Goal: Communication & Community: Answer question/provide support

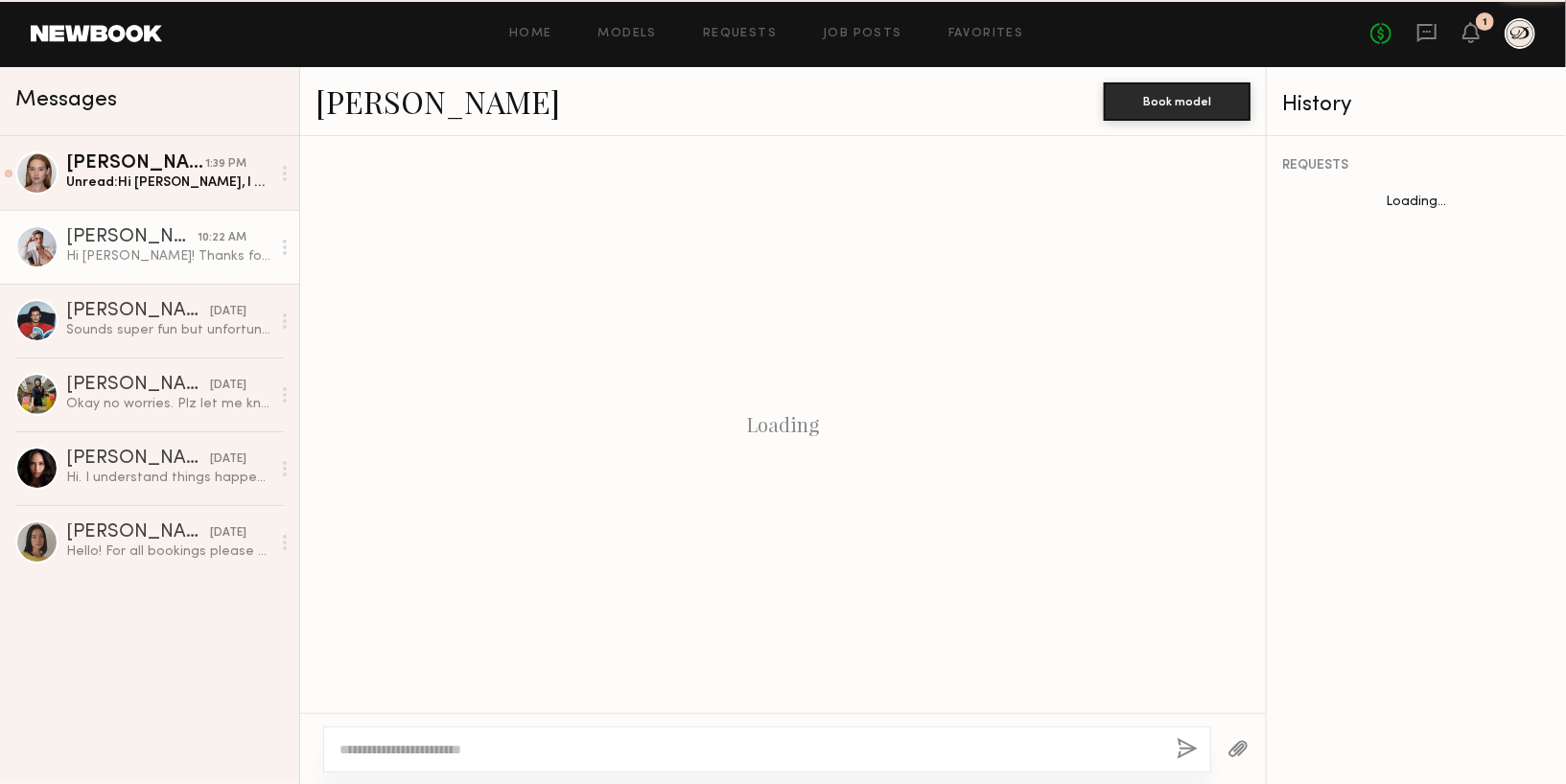
scroll to position [690, 0]
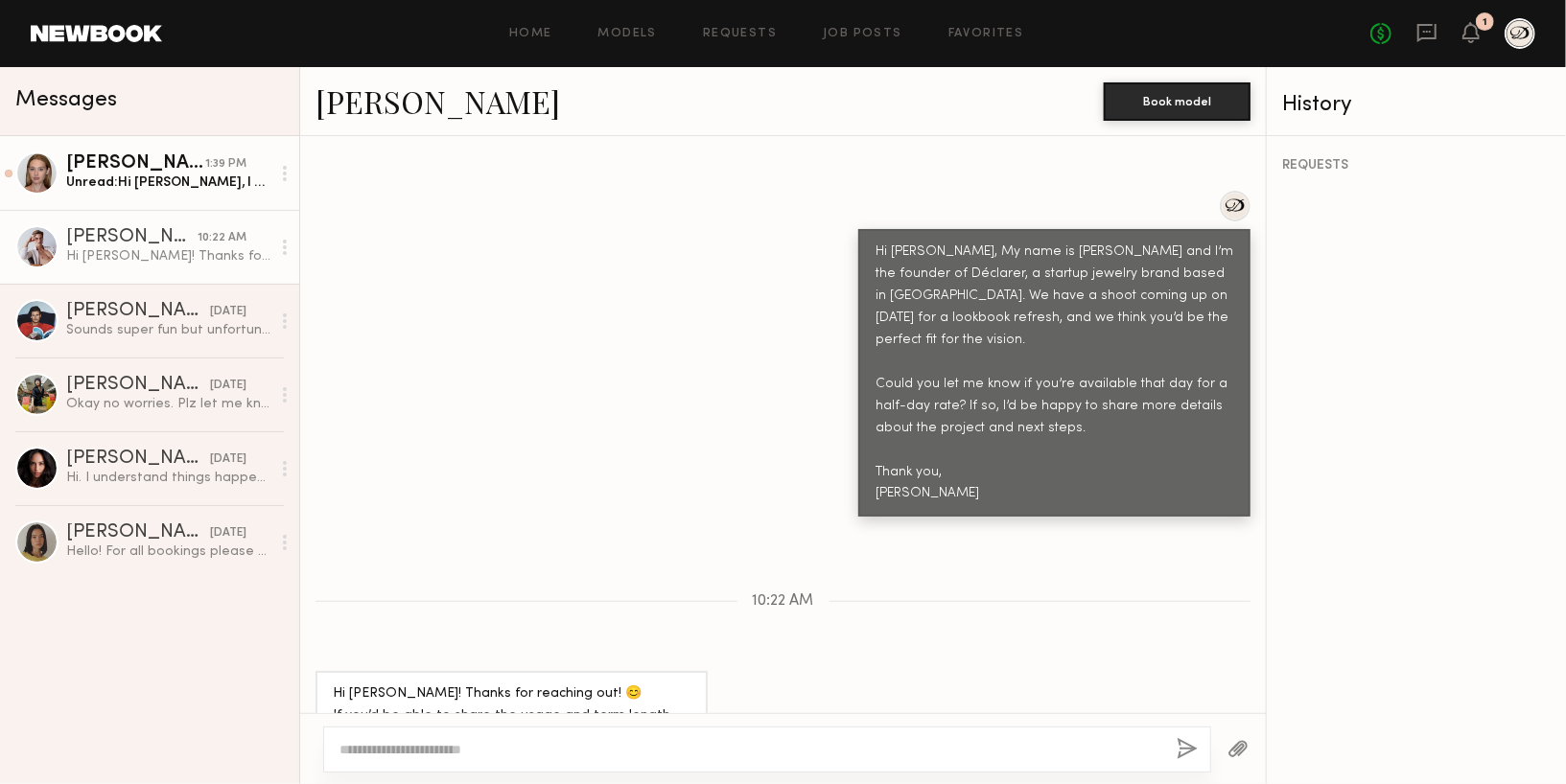
click at [199, 189] on div "Unread: Hi Aidan, I had a great weekend - I hope you did as well! I appreciate …" at bounding box center [168, 182] width 205 height 18
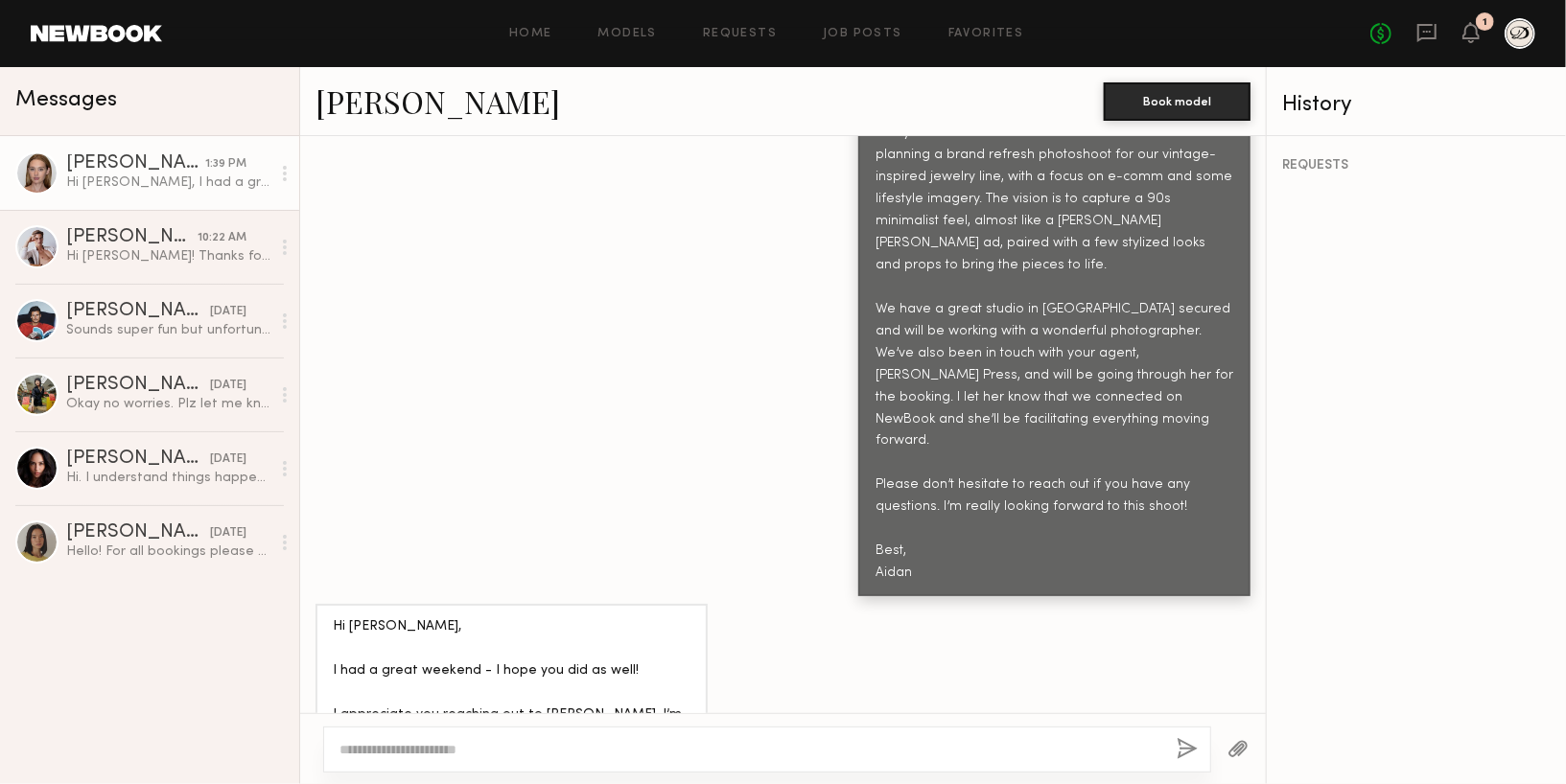
scroll to position [2514, 0]
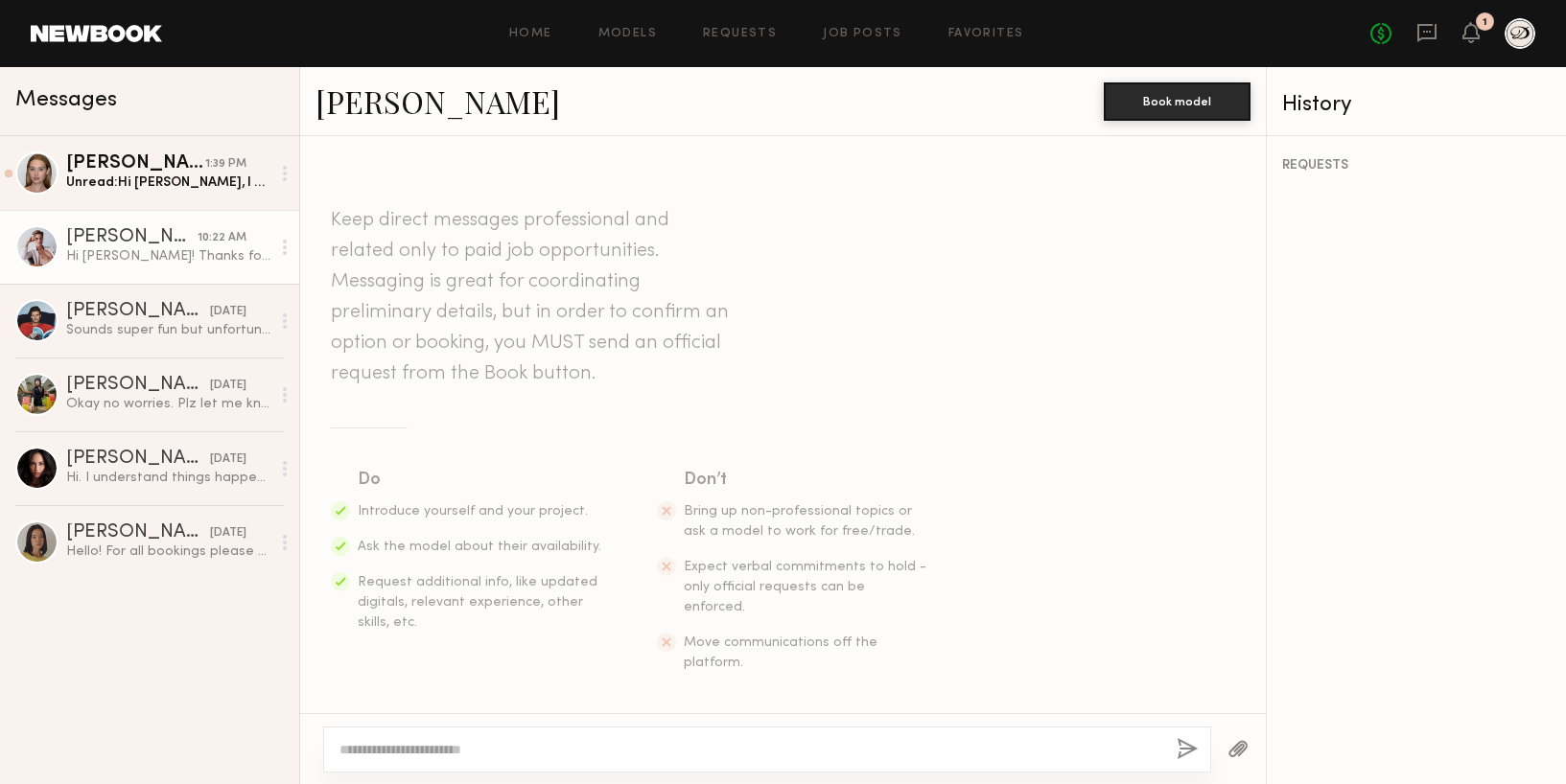
drag, startPoint x: 0, startPoint y: 0, endPoint x: 1289, endPoint y: 366, distance: 1340.0
click at [1289, 366] on div "REQUESTS" at bounding box center [1417, 460] width 300 height 648
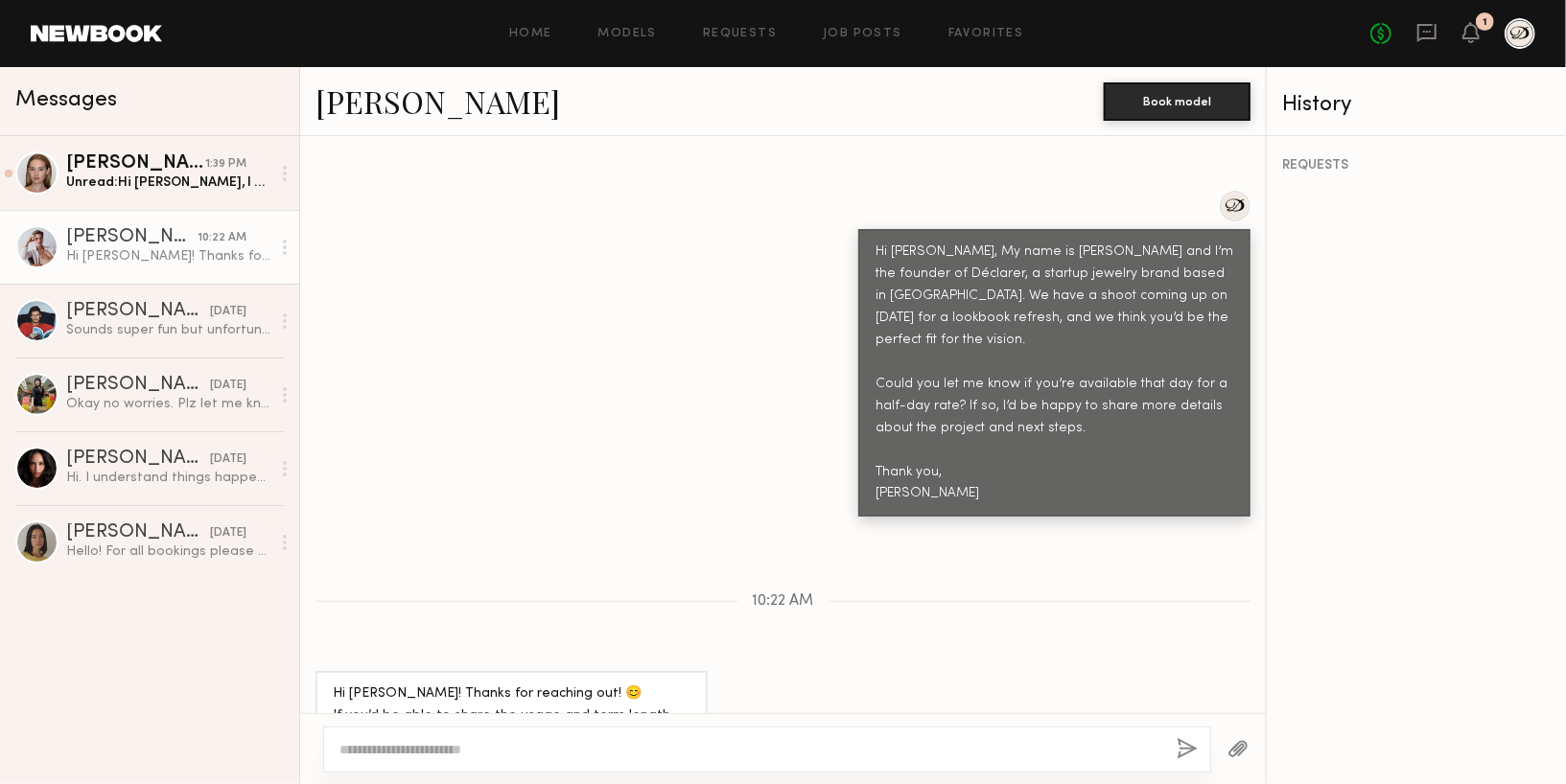
click at [1471, 47] on div "No fees up to $5,000 1" at bounding box center [1453, 34] width 165 height 31
click at [1471, 39] on icon at bounding box center [1471, 33] width 17 height 21
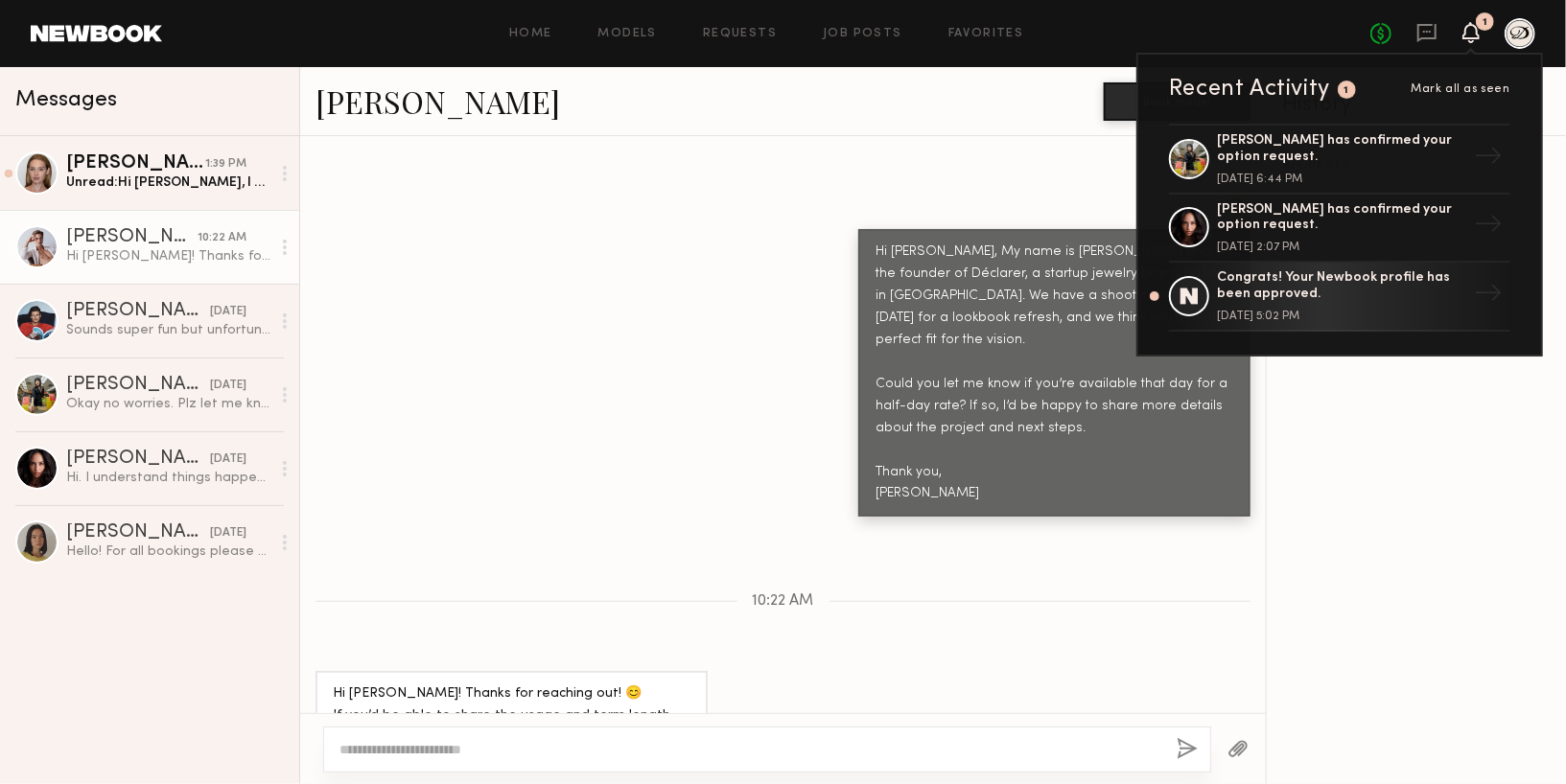
click at [1471, 39] on icon at bounding box center [1471, 33] width 17 height 21
